Goal: Task Accomplishment & Management: Manage account settings

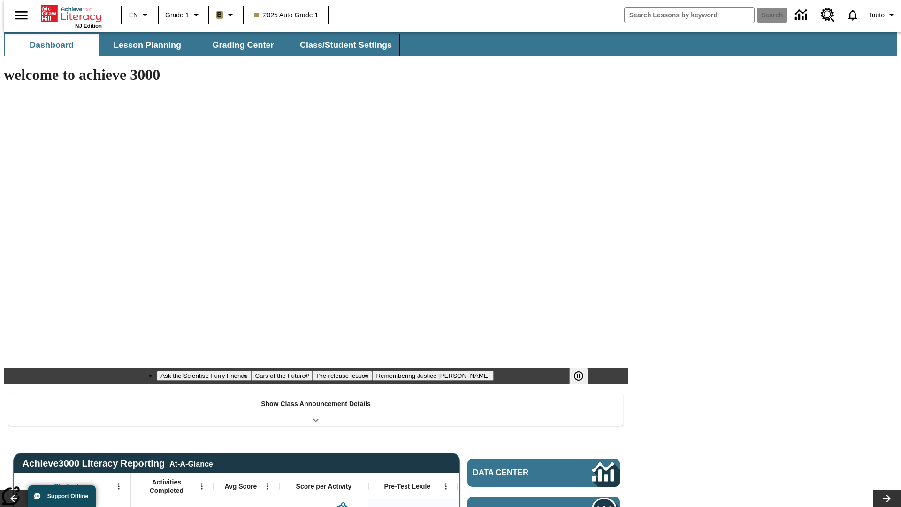
click at [341, 45] on span "Class/Student Settings" at bounding box center [346, 45] width 92 height 11
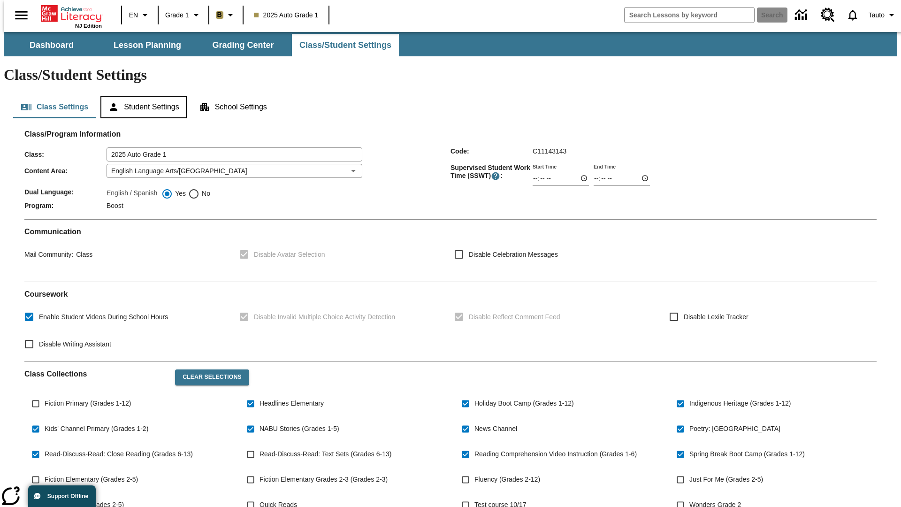
click at [141, 96] on button "Student Settings" at bounding box center [143, 107] width 86 height 23
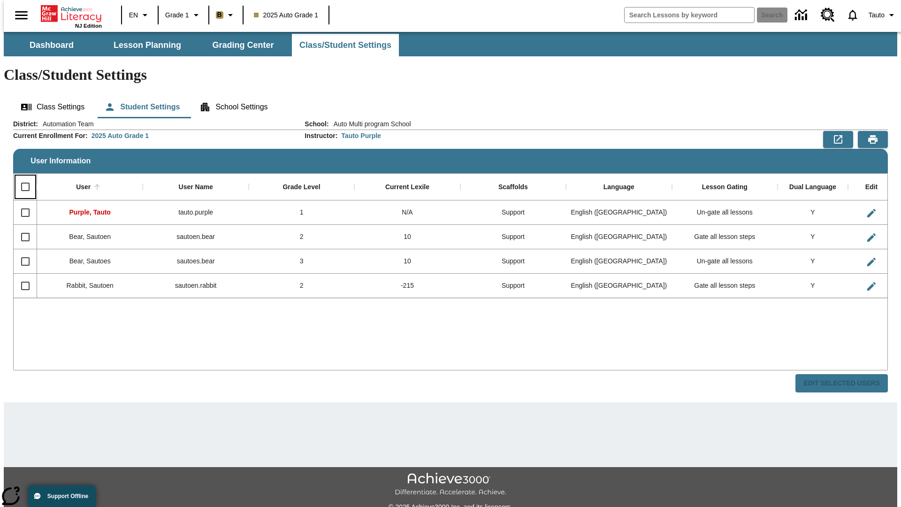
click at [21, 177] on input "Select all rows" at bounding box center [25, 187] width 20 height 20
checkbox input "true"
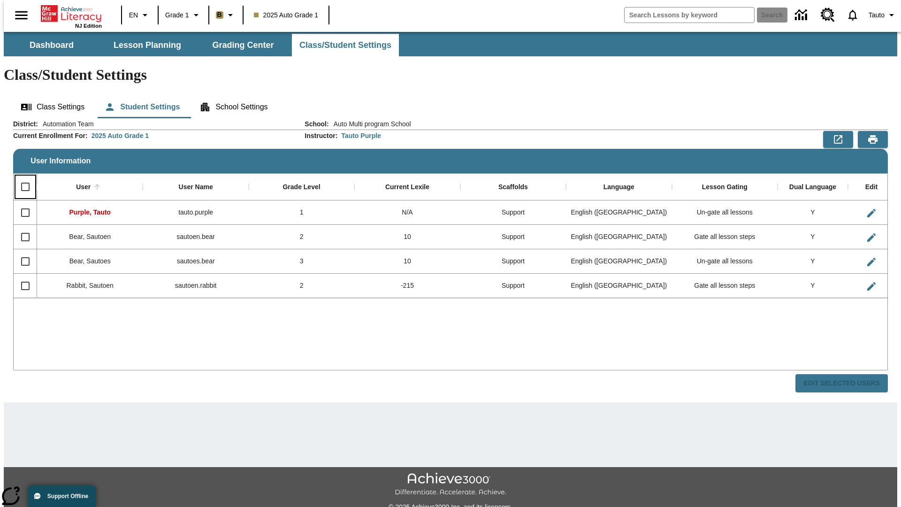
checkbox input "true"
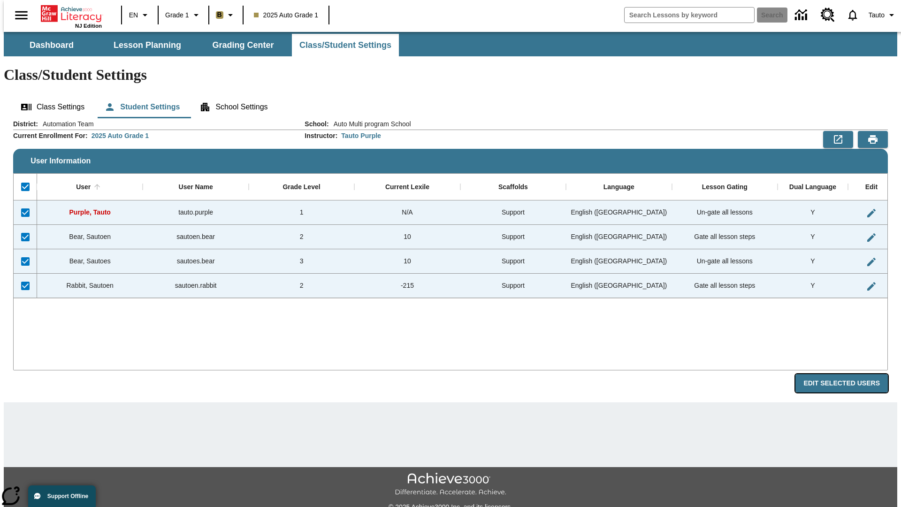
click at [849, 374] on button "Edit Selected Users" at bounding box center [841, 383] width 92 height 18
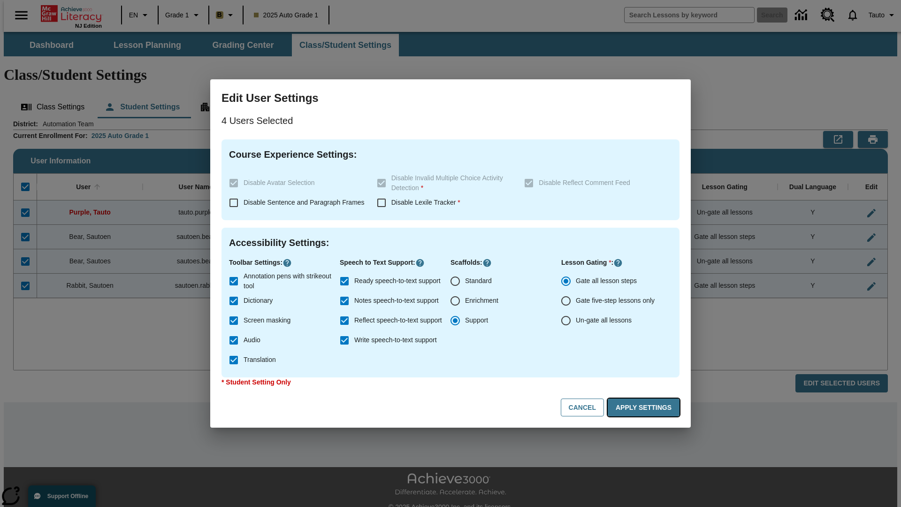
click at [645, 407] on button "Apply Settings" at bounding box center [644, 407] width 72 height 18
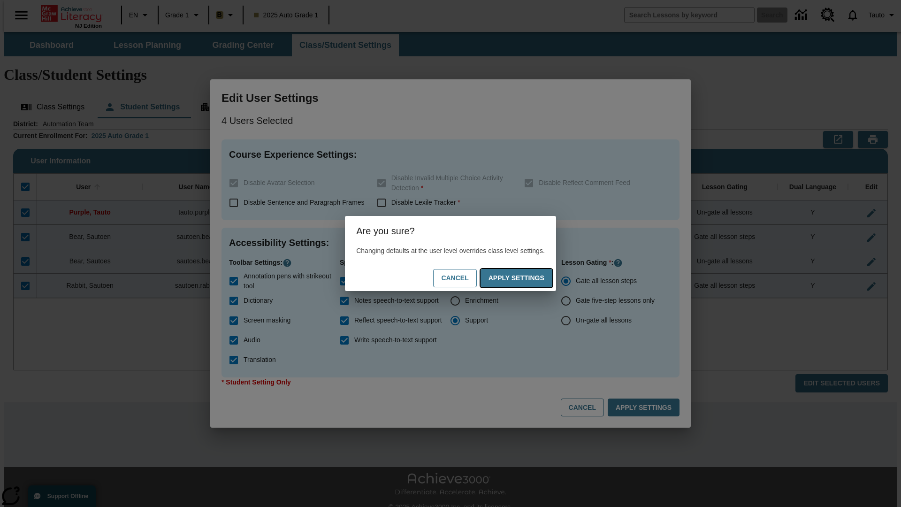
click at [526, 278] on button "Apply Settings" at bounding box center [517, 278] width 72 height 18
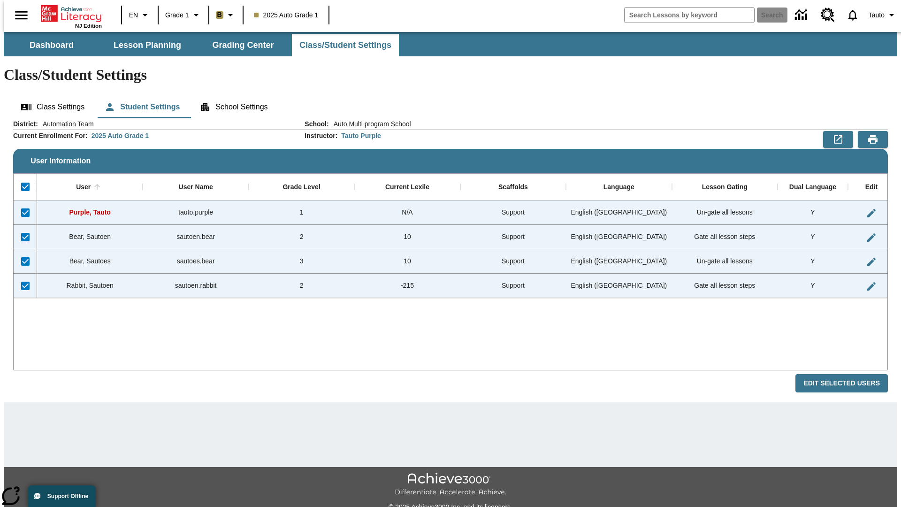
checkbox input "false"
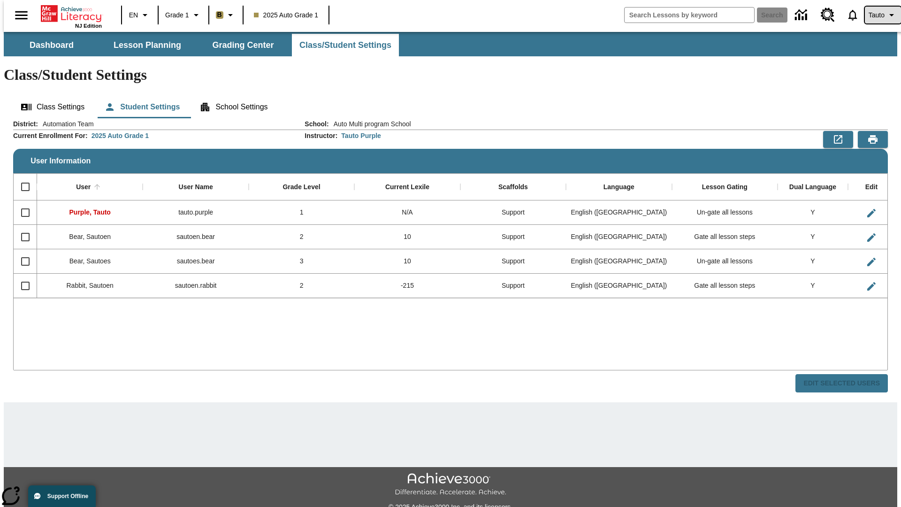
click at [878, 15] on span "Tauto" at bounding box center [877, 15] width 16 height 10
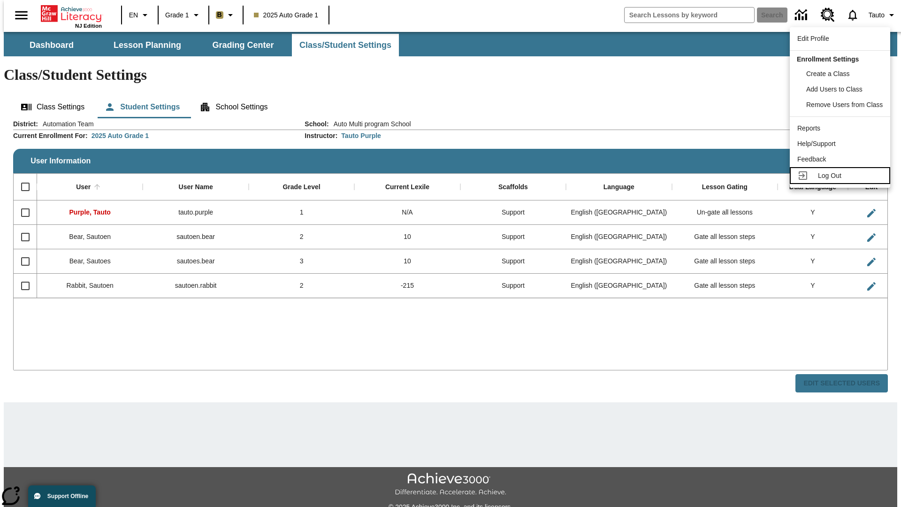
click at [841, 176] on span "Log Out" at bounding box center [829, 176] width 23 height 8
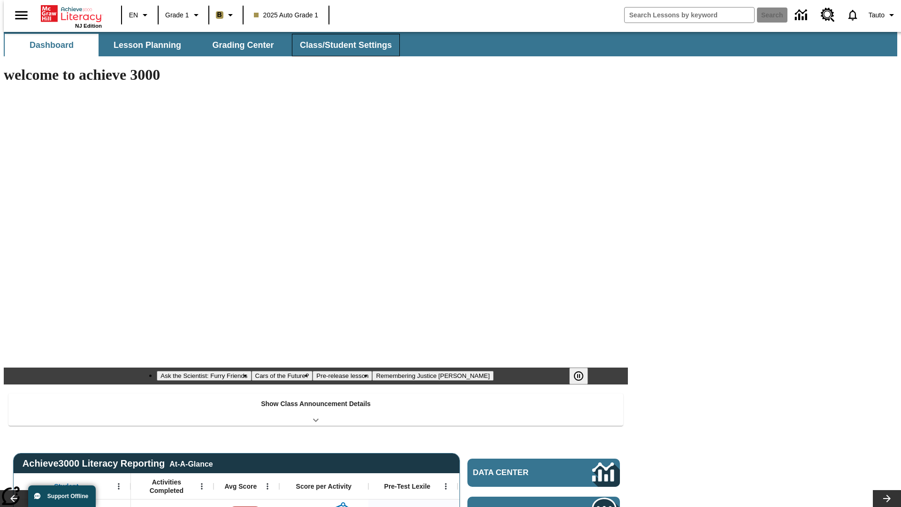
click at [341, 45] on span "Class/Student Settings" at bounding box center [346, 45] width 92 height 11
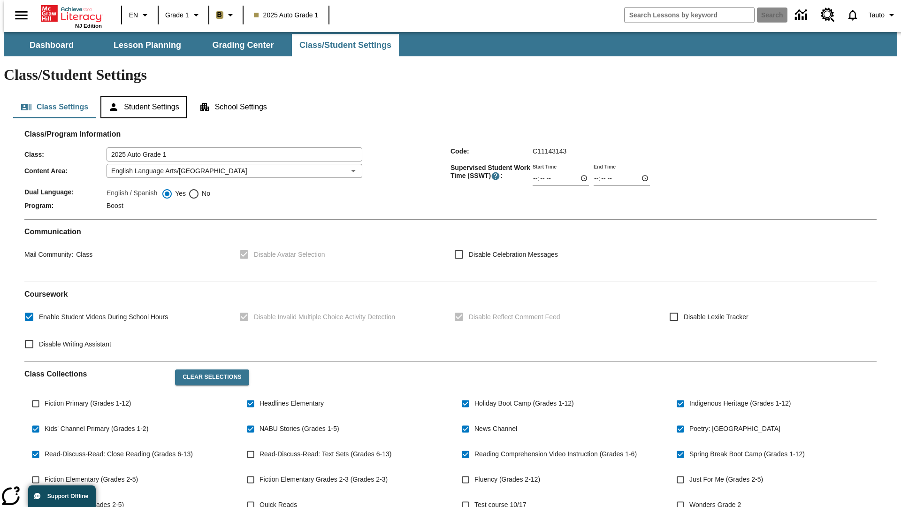
click at [141, 96] on button "Student Settings" at bounding box center [143, 107] width 86 height 23
